Goal: Transaction & Acquisition: Purchase product/service

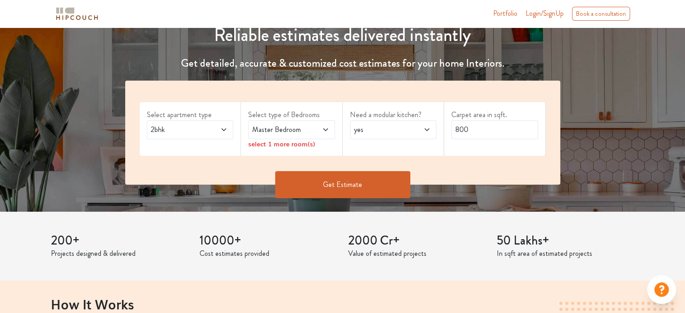
scroll to position [112, 0]
click at [218, 128] on span at bounding box center [218, 129] width 20 height 11
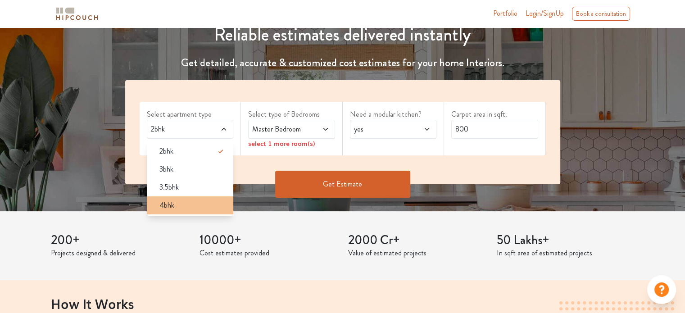
click at [182, 208] on div "4bhk" at bounding box center [193, 205] width 82 height 11
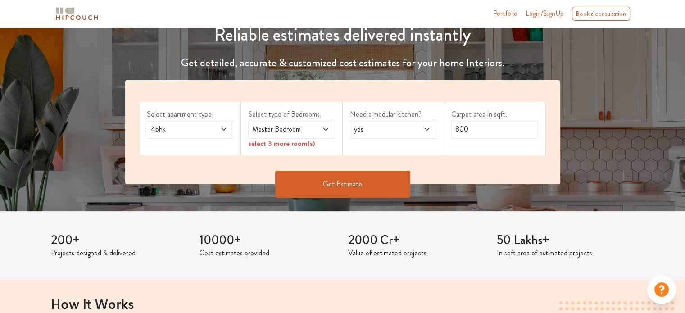
click at [213, 133] on span at bounding box center [218, 129] width 20 height 11
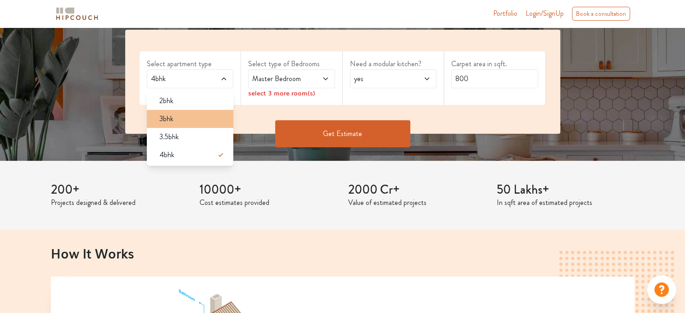
scroll to position [162, 0]
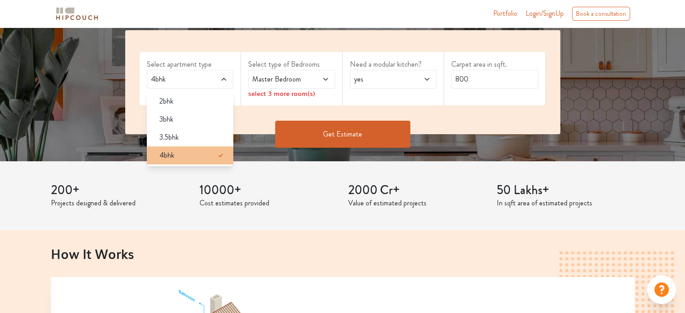
click at [195, 162] on li "4bhk" at bounding box center [190, 155] width 87 height 18
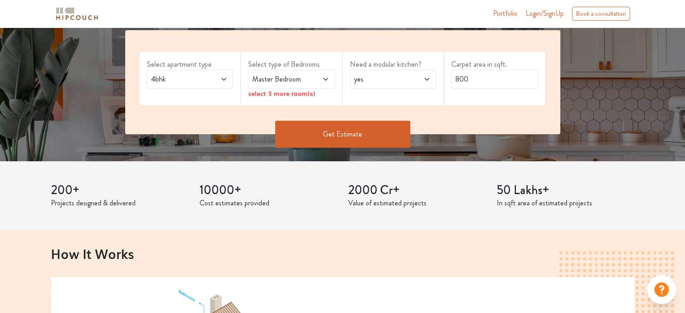
click at [301, 81] on span "Master Bedroom" at bounding box center [279, 79] width 59 height 11
click at [300, 81] on span "Master Bedroom" at bounding box center [279, 79] width 59 height 11
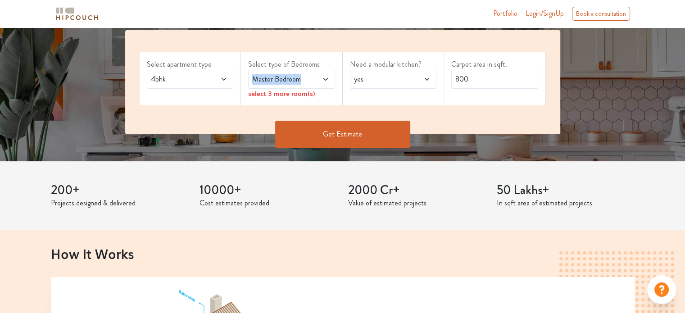
click at [300, 81] on span "Master Bedroom" at bounding box center [279, 79] width 59 height 11
click at [304, 82] on span "Master Bedroom" at bounding box center [279, 79] width 59 height 11
click at [309, 82] on span at bounding box center [319, 79] width 20 height 11
click at [385, 86] on div "yes" at bounding box center [393, 79] width 87 height 19
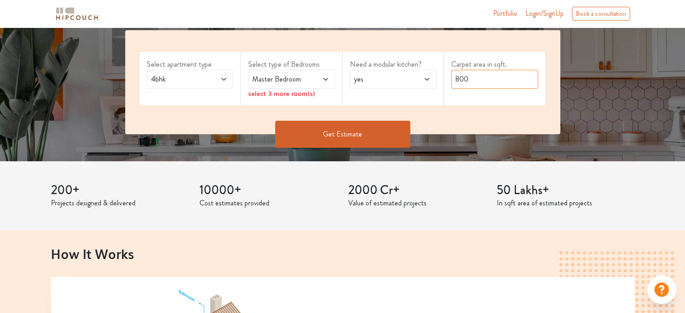
click at [483, 85] on input "800" at bounding box center [494, 79] width 87 height 19
type input "8"
type input "5100"
click at [349, 132] on button "Get Estimate" at bounding box center [342, 134] width 135 height 27
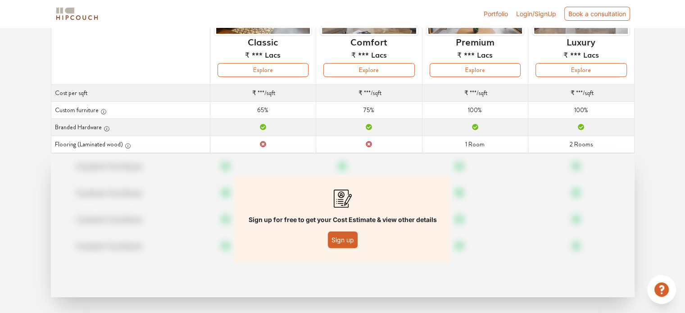
scroll to position [130, 0]
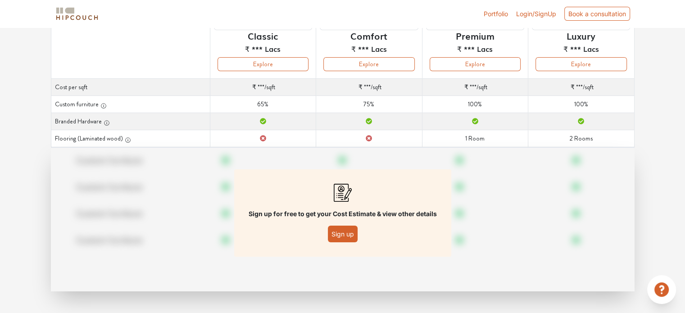
click at [340, 236] on button "Sign up" at bounding box center [343, 234] width 30 height 17
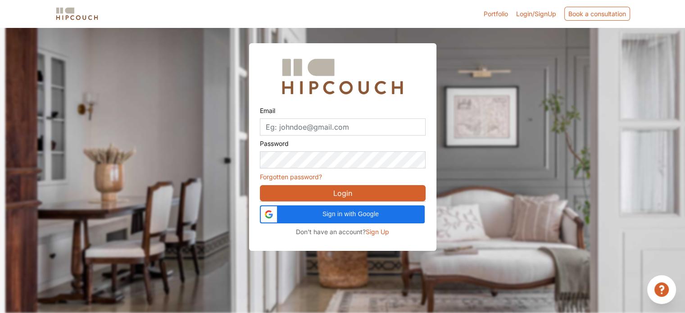
scroll to position [27, 0]
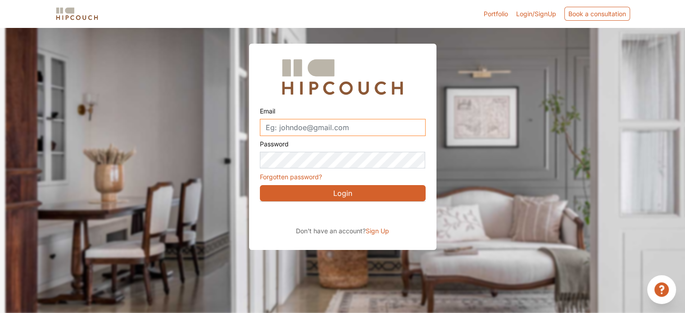
click at [335, 127] on input "Email" at bounding box center [343, 127] width 166 height 17
click at [382, 227] on span "Sign Up" at bounding box center [377, 231] width 23 height 8
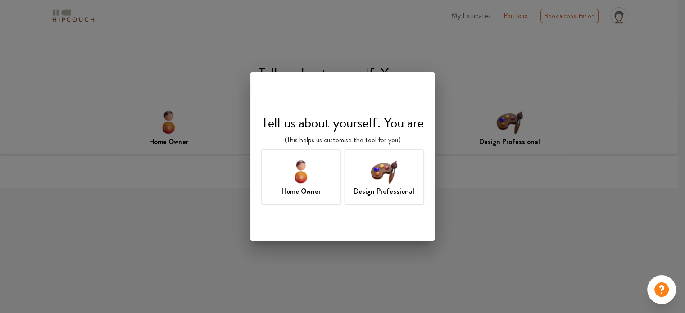
click at [310, 193] on h7 "Home Owner" at bounding box center [300, 191] width 39 height 11
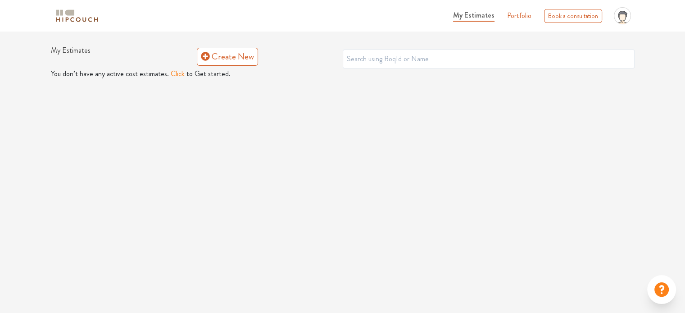
click at [175, 77] on button "Click" at bounding box center [178, 73] width 14 height 11
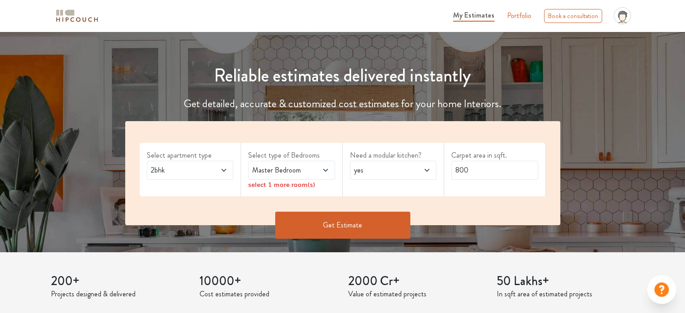
scroll to position [76, 0]
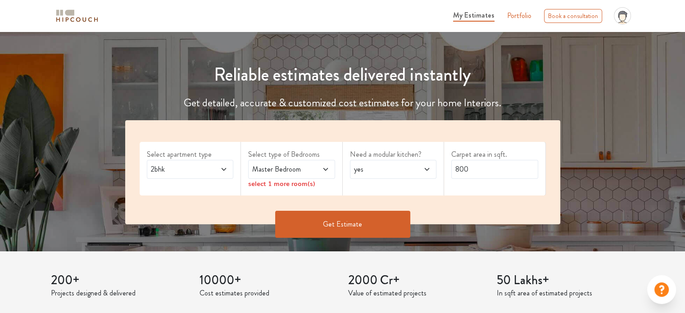
click at [204, 164] on span "2bhk" at bounding box center [178, 169] width 59 height 11
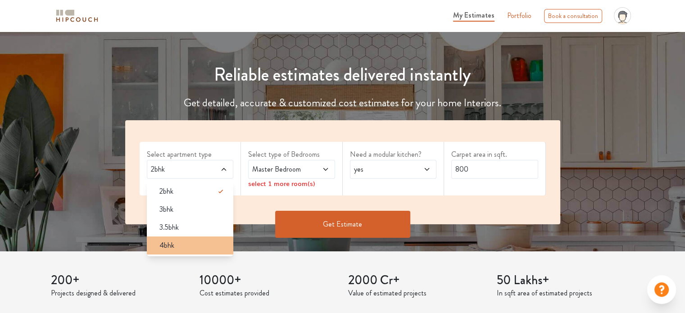
click at [169, 243] on span "4bhk" at bounding box center [166, 245] width 15 height 11
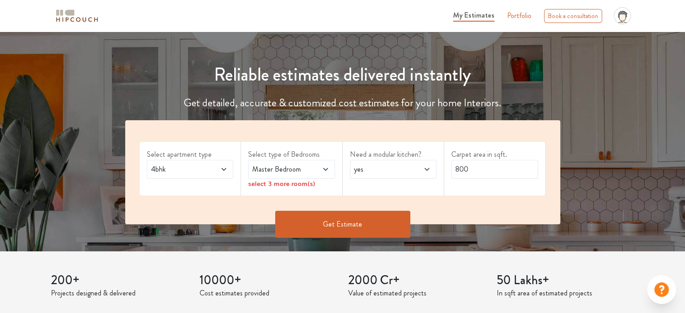
click at [308, 171] on span "Master Bedroom" at bounding box center [279, 169] width 59 height 11
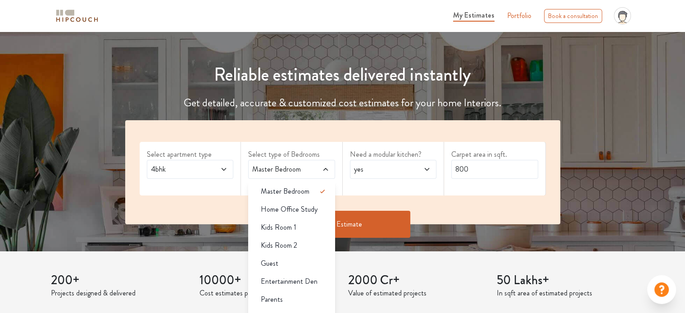
click at [308, 171] on span "Master Bedroom" at bounding box center [279, 169] width 59 height 11
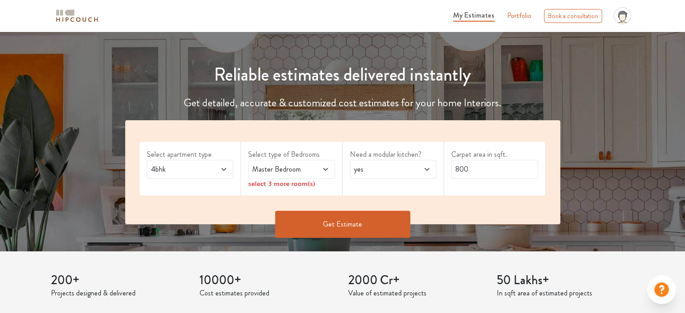
click at [308, 171] on span "Master Bedroom" at bounding box center [279, 169] width 59 height 11
click at [308, 172] on span "Master Bedroom" at bounding box center [279, 169] width 59 height 11
click at [378, 163] on div "yes" at bounding box center [393, 169] width 87 height 19
click at [461, 165] on input "800" at bounding box center [494, 169] width 87 height 19
drag, startPoint x: 461, startPoint y: 165, endPoint x: 470, endPoint y: 169, distance: 9.3
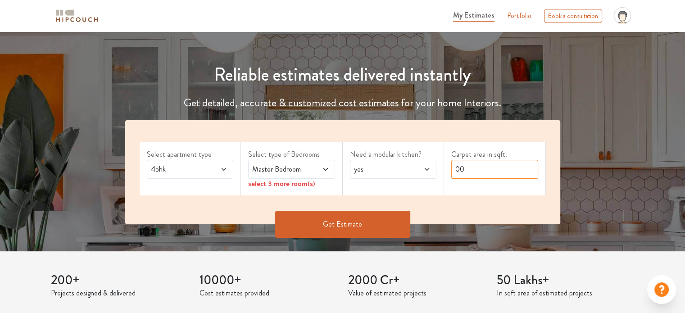
click at [470, 169] on input "00" at bounding box center [494, 169] width 87 height 19
type input "0"
click at [470, 169] on input "0" at bounding box center [494, 169] width 87 height 19
type input "5100"
click at [347, 233] on button "Get Estimate" at bounding box center [342, 224] width 135 height 27
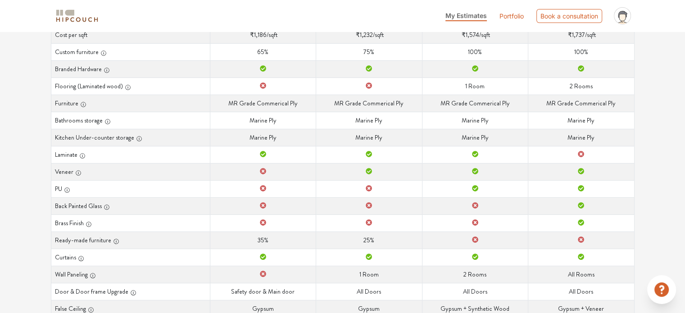
scroll to position [211, 0]
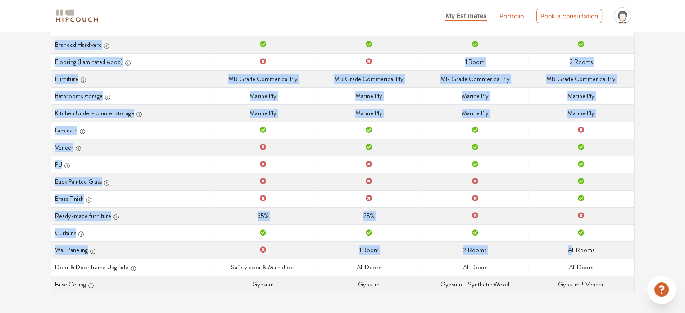
drag, startPoint x: 573, startPoint y: 293, endPoint x: 571, endPoint y: 248, distance: 45.5
click at [571, 248] on div "Curated Just For You! We've used our design & build expertise to curate options…" at bounding box center [342, 98] width 594 height 432
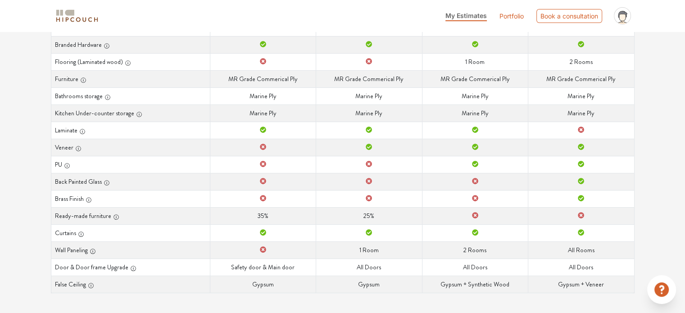
click at [568, 247] on td "Wall Paneling All Rooms" at bounding box center [581, 249] width 106 height 17
drag, startPoint x: 568, startPoint y: 247, endPoint x: 611, endPoint y: 248, distance: 43.2
click at [611, 248] on td "Wall Paneling All Rooms" at bounding box center [581, 249] width 106 height 17
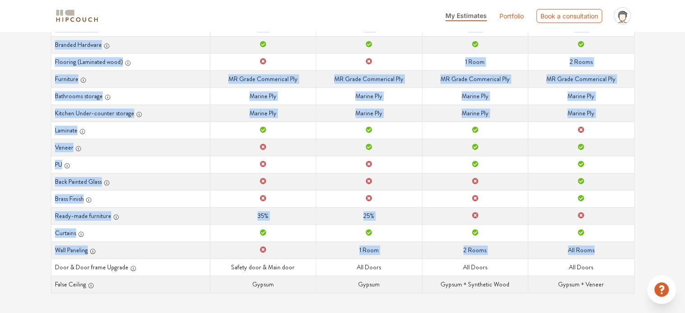
drag, startPoint x: 611, startPoint y: 248, endPoint x: 619, endPoint y: 299, distance: 51.0
click at [619, 299] on div "Curated Just For You! We've used our design & build expertise to curate options…" at bounding box center [342, 98] width 594 height 432
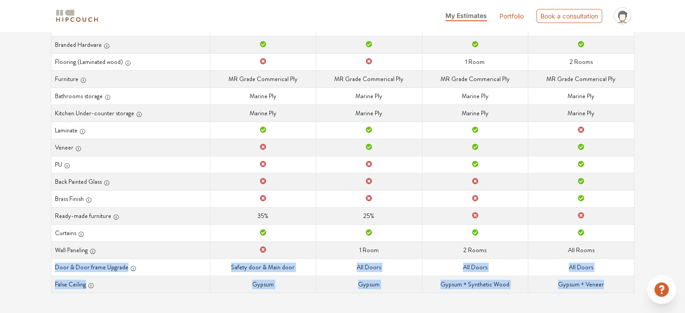
drag, startPoint x: 619, startPoint y: 299, endPoint x: 616, endPoint y: 256, distance: 42.9
click at [616, 256] on div "Curated Just For You! We've used our design & build expertise to curate options…" at bounding box center [342, 98] width 594 height 432
click at [616, 256] on td "Wall Paneling All Rooms" at bounding box center [581, 249] width 106 height 17
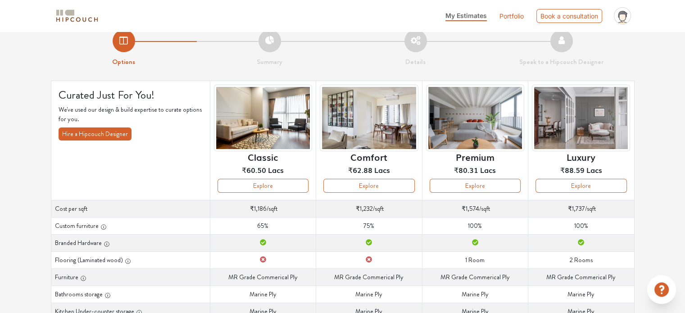
scroll to position [0, 0]
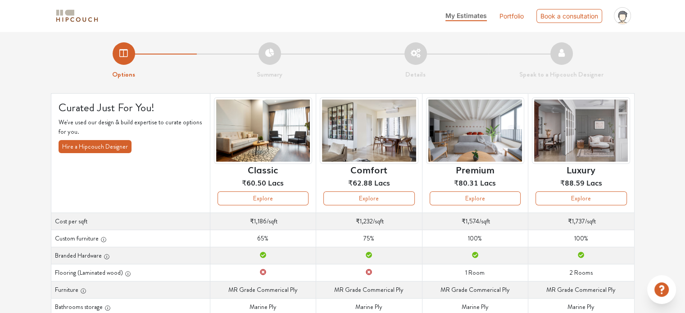
click at [270, 46] on li "Summary" at bounding box center [270, 60] width 146 height 37
click at [265, 54] on li "Summary" at bounding box center [270, 60] width 146 height 37
click at [572, 202] on button "Explore" at bounding box center [580, 198] width 91 height 14
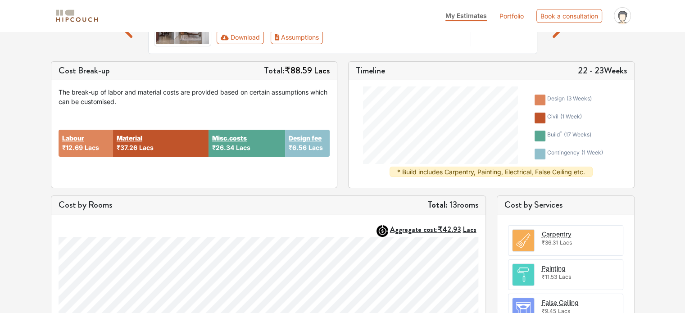
scroll to position [99, 0]
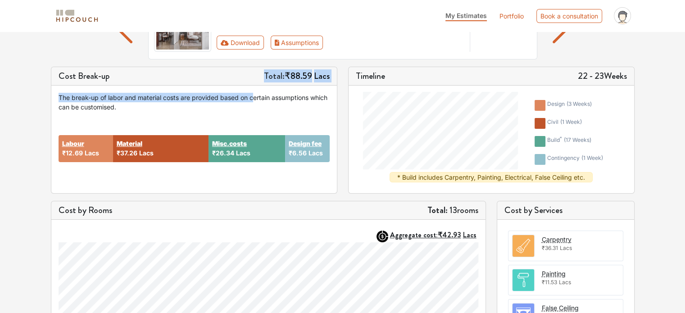
drag, startPoint x: 252, startPoint y: 97, endPoint x: 227, endPoint y: 82, distance: 30.1
click at [227, 82] on div "Cost Break-up Total: ₹88.59 Lacs The break-up of labor and material costs are p…" at bounding box center [194, 130] width 286 height 127
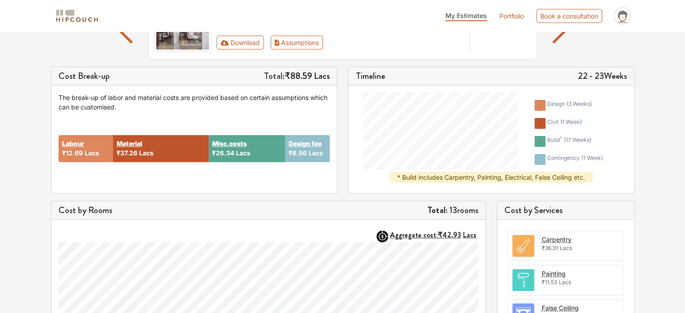
click at [238, 108] on div "The break-up of labor and material costs are provided based on certain assumpti…" at bounding box center [194, 102] width 271 height 19
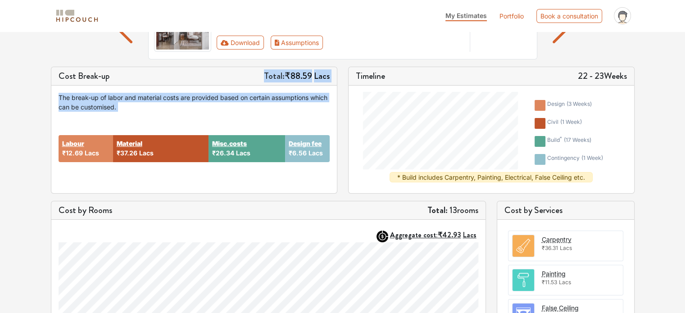
drag, startPoint x: 238, startPoint y: 108, endPoint x: 192, endPoint y: 84, distance: 52.0
click at [192, 84] on div "Cost Break-up Total: ₹88.59 Lacs The break-up of labor and material costs are p…" at bounding box center [194, 130] width 286 height 127
click at [192, 84] on div "Cost Break-up Total: ₹88.59 Lacs" at bounding box center [194, 76] width 286 height 18
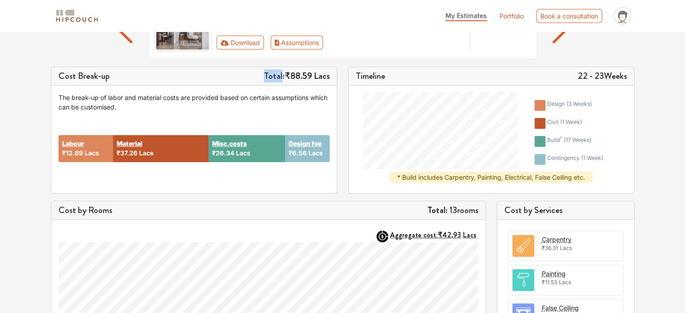
click at [192, 84] on div "Cost Break-up Total: ₹88.59 Lacs" at bounding box center [194, 76] width 286 height 18
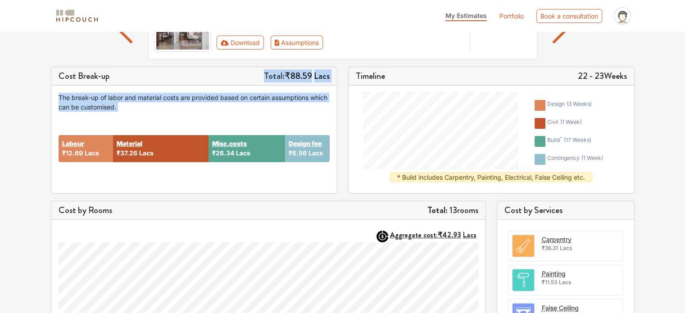
drag, startPoint x: 192, startPoint y: 84, endPoint x: 210, endPoint y: 104, distance: 27.2
click at [210, 104] on div "Cost Break-up Total: ₹88.59 Lacs The break-up of labor and material costs are p…" at bounding box center [194, 130] width 286 height 127
click at [210, 104] on div "The break-up of labor and material costs are provided based on certain assumpti…" at bounding box center [194, 102] width 271 height 19
drag, startPoint x: 210, startPoint y: 104, endPoint x: 185, endPoint y: 67, distance: 45.2
click at [185, 67] on div "Cost Break-up Total: ₹88.59 Lacs The break-up of labor and material costs are p…" at bounding box center [194, 130] width 286 height 127
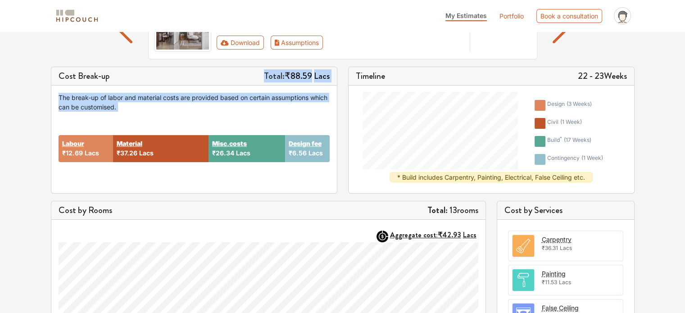
click at [185, 67] on div "Cost Break-up Total: ₹88.59 Lacs" at bounding box center [194, 76] width 286 height 18
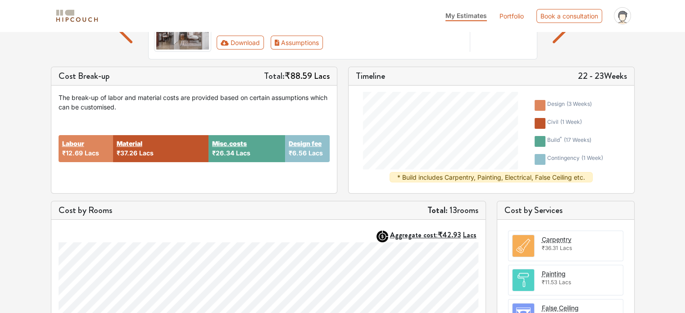
click at [185, 67] on div "Cost Break-up Total: ₹88.59 Lacs" at bounding box center [194, 76] width 286 height 18
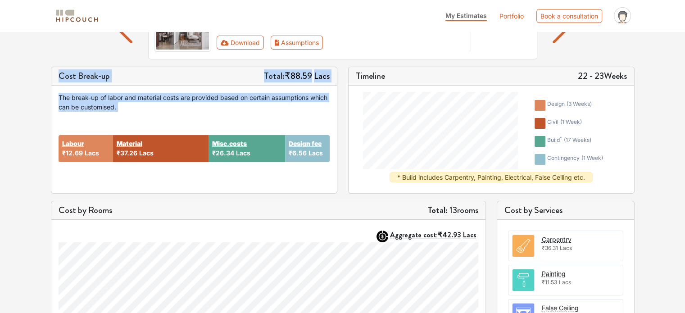
drag, startPoint x: 185, startPoint y: 67, endPoint x: 204, endPoint y: 95, distance: 33.5
click at [204, 95] on div "Cost Break-up Total: ₹88.59 Lacs The break-up of labor and material costs are p…" at bounding box center [194, 130] width 286 height 127
click at [204, 95] on div "The break-up of labor and material costs are provided based on certain assumpti…" at bounding box center [194, 102] width 271 height 19
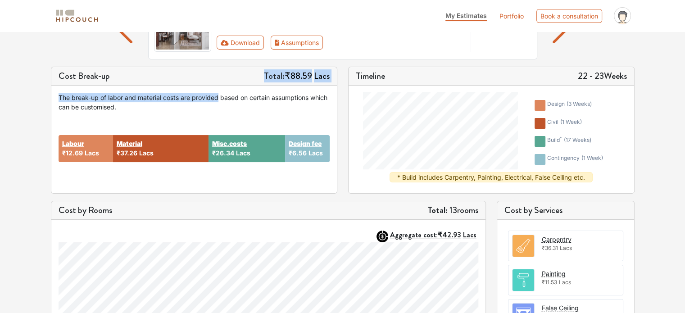
drag, startPoint x: 204, startPoint y: 95, endPoint x: 177, endPoint y: 70, distance: 36.3
click at [177, 70] on div "Cost Break-up Total: ₹88.59 Lacs The break-up of labor and material costs are p…" at bounding box center [194, 130] width 286 height 127
click at [177, 70] on div "Cost Break-up Total: ₹88.59 Lacs" at bounding box center [194, 76] width 286 height 18
drag, startPoint x: 177, startPoint y: 70, endPoint x: 204, endPoint y: 108, distance: 46.2
click at [204, 108] on div "Cost Break-up Total: ₹88.59 Lacs The break-up of labor and material costs are p…" at bounding box center [194, 130] width 286 height 127
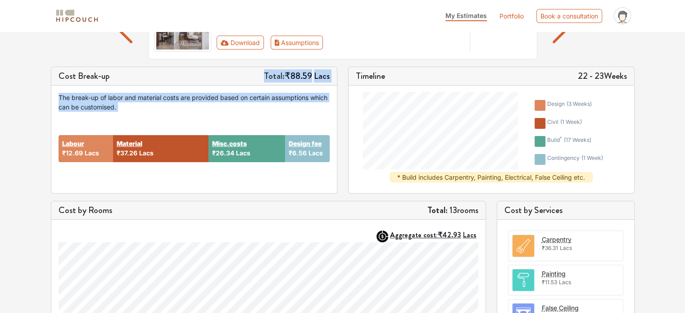
click at [204, 108] on div "The break-up of labor and material costs are provided based on certain assumpti…" at bounding box center [194, 102] width 271 height 19
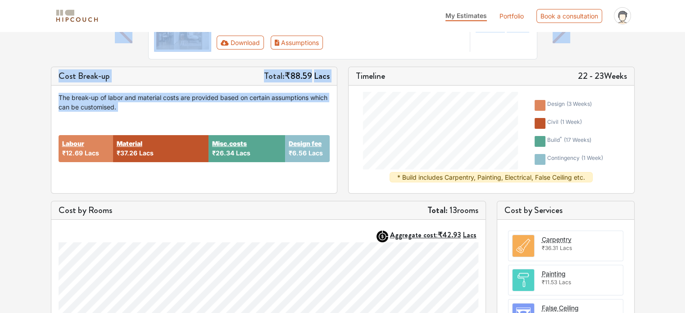
drag, startPoint x: 204, startPoint y: 108, endPoint x: 123, endPoint y: 63, distance: 91.9
click at [123, 63] on div "Options Summary Details Speak to a Hipcouch Designer Interiors Cost Estimate Ed…" at bounding box center [342, 251] width 685 height 636
click at [123, 63] on div "Interiors Cost Estimate Edit Estimate 4bhk / 5100 sq.ft carpet area /INR 1737 p…" at bounding box center [343, 31] width 584 height 72
drag, startPoint x: 123, startPoint y: 63, endPoint x: 196, endPoint y: 110, distance: 87.2
click at [196, 110] on div "Options Summary Details Speak to a Hipcouch Designer Interiors Cost Estimate Ed…" at bounding box center [342, 251] width 685 height 636
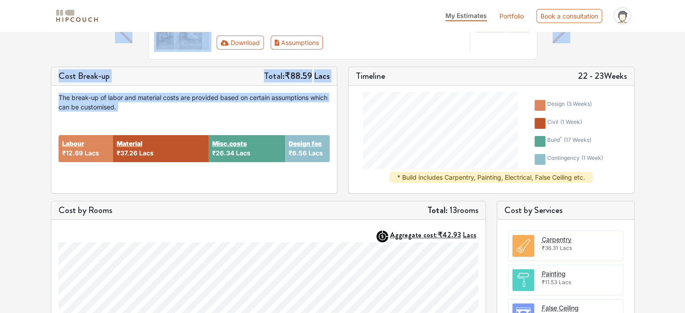
click at [196, 110] on div "The break-up of labor and material costs are provided based on certain assumpti…" at bounding box center [194, 102] width 271 height 19
drag, startPoint x: 196, startPoint y: 110, endPoint x: 109, endPoint y: 63, distance: 99.5
click at [109, 63] on div "Options Summary Details Speak to a Hipcouch Designer Interiors Cost Estimate Ed…" at bounding box center [342, 251] width 685 height 636
click at [109, 63] on div "Interiors Cost Estimate Edit Estimate 4bhk / 5100 sq.ft carpet area /INR 1737 p…" at bounding box center [343, 31] width 584 height 72
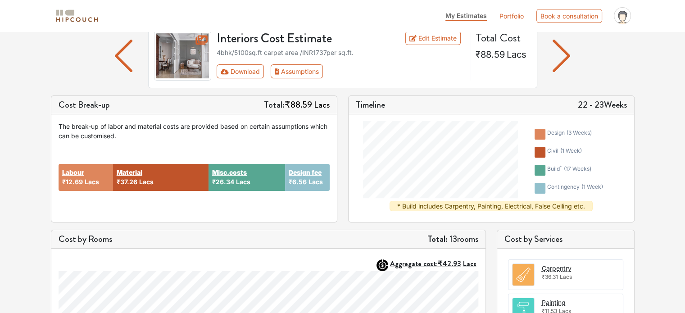
scroll to position [0, 0]
